Goal: Transaction & Acquisition: Purchase product/service

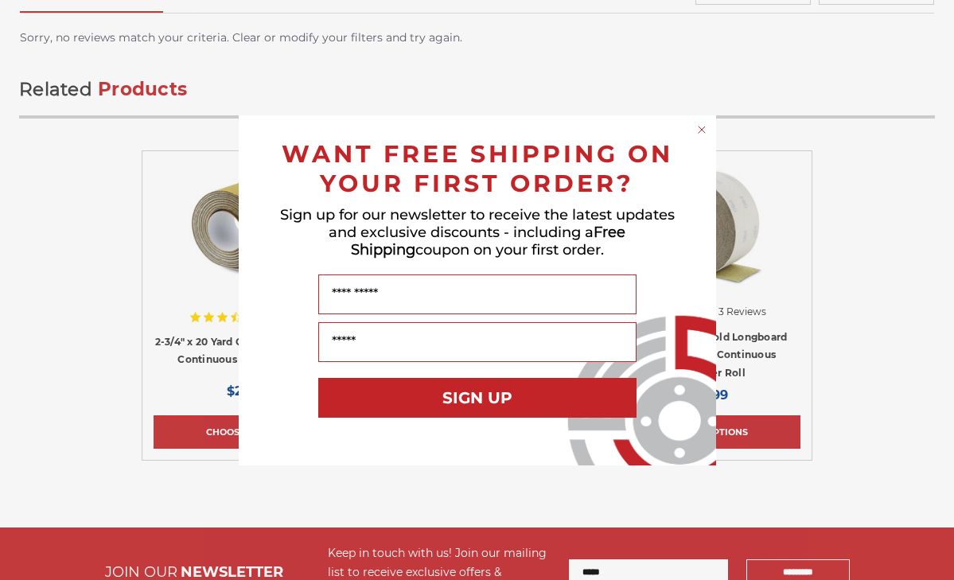
click at [700, 131] on circle "Close dialog" at bounding box center [701, 129] width 15 height 15
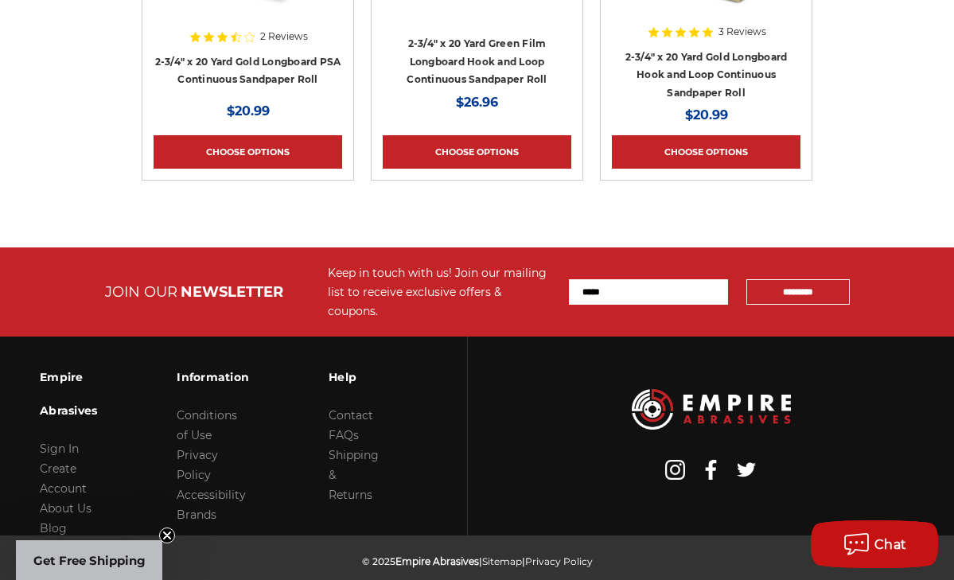
scroll to position [3243, 0]
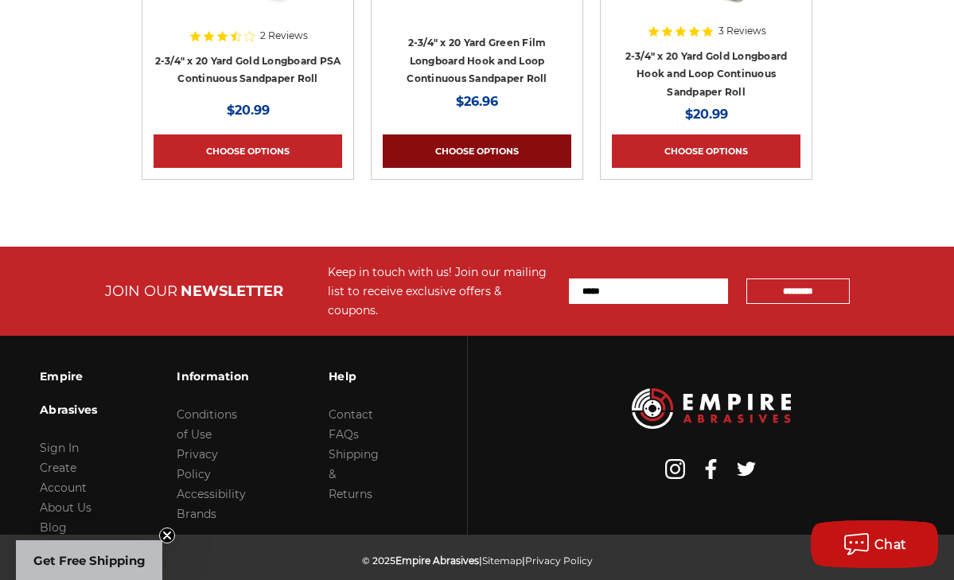
click at [464, 168] on link "Choose Options" at bounding box center [477, 150] width 189 height 33
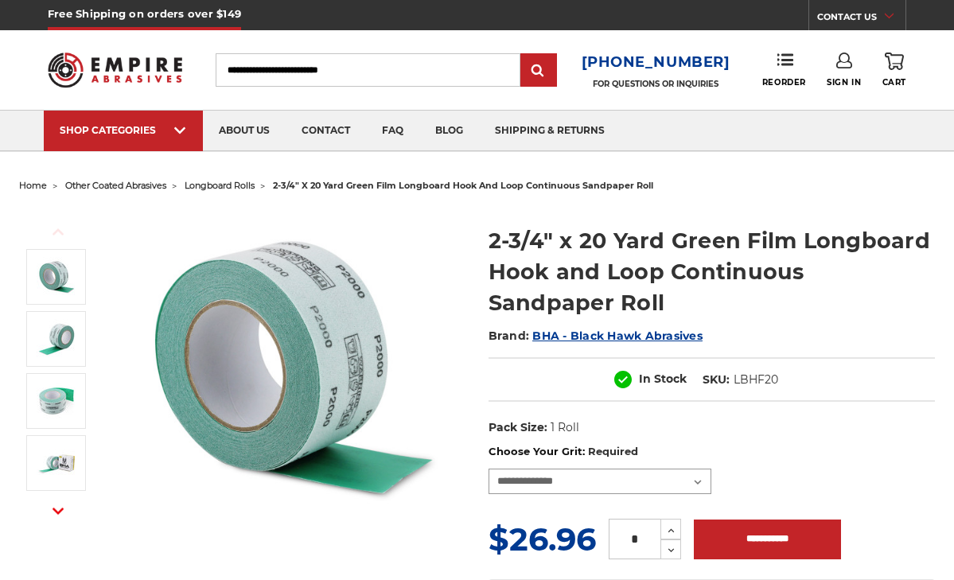
click at [539, 469] on select "**********" at bounding box center [600, 481] width 223 height 25
